Goal: Information Seeking & Learning: Learn about a topic

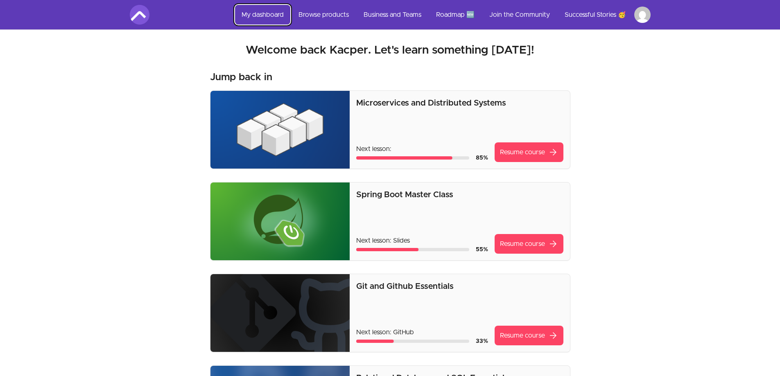
click at [282, 13] on link "My dashboard" at bounding box center [262, 15] width 55 height 20
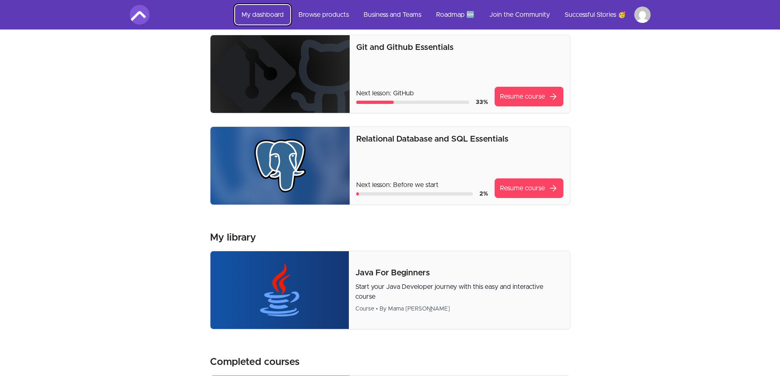
scroll to position [246, 0]
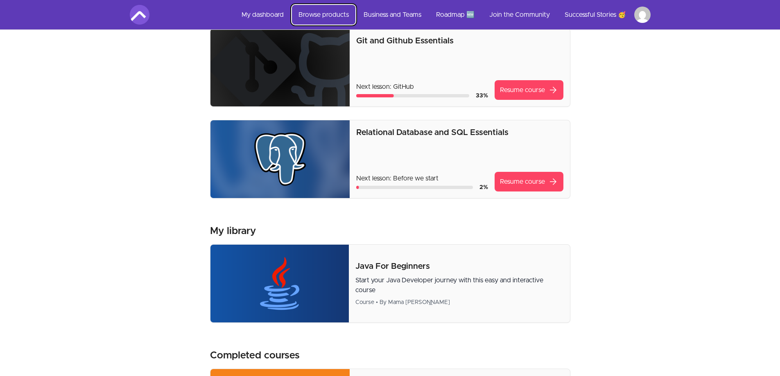
click at [330, 17] on link "Browse products" at bounding box center [323, 15] width 63 height 20
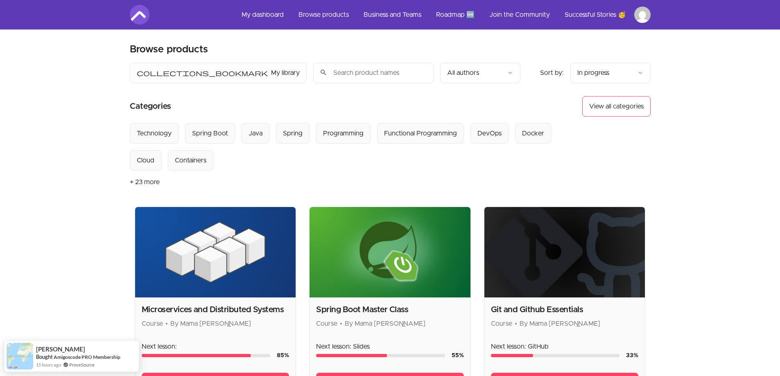
click at [335, 73] on input "search" at bounding box center [373, 73] width 120 height 20
type input "linux"
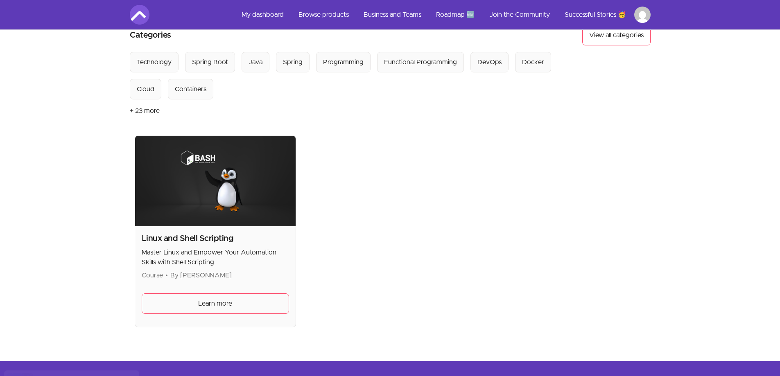
scroll to position [82, 0]
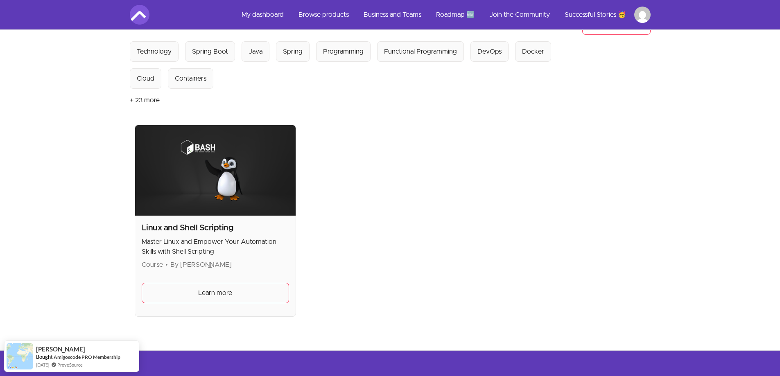
scroll to position [246, 0]
